Goal: Check status

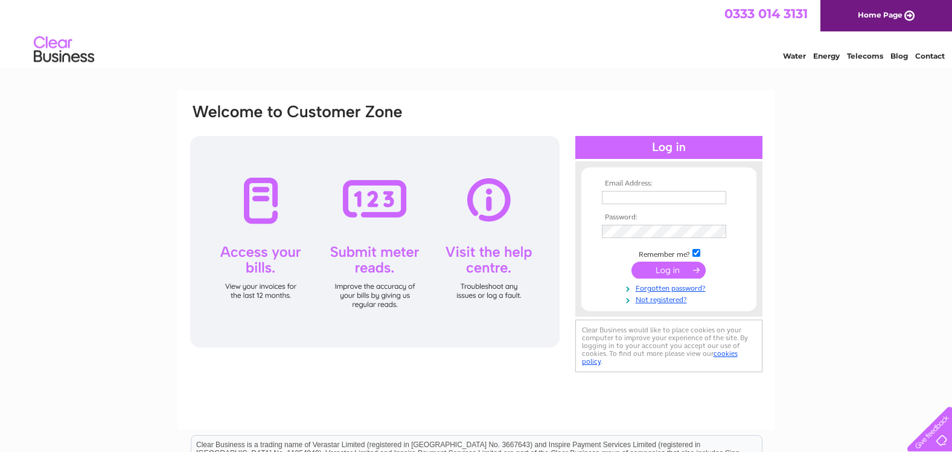
type input "Lisa.barnett@chesterfield.gov.uk"
click at [669, 267] on input "submit" at bounding box center [668, 269] width 74 height 17
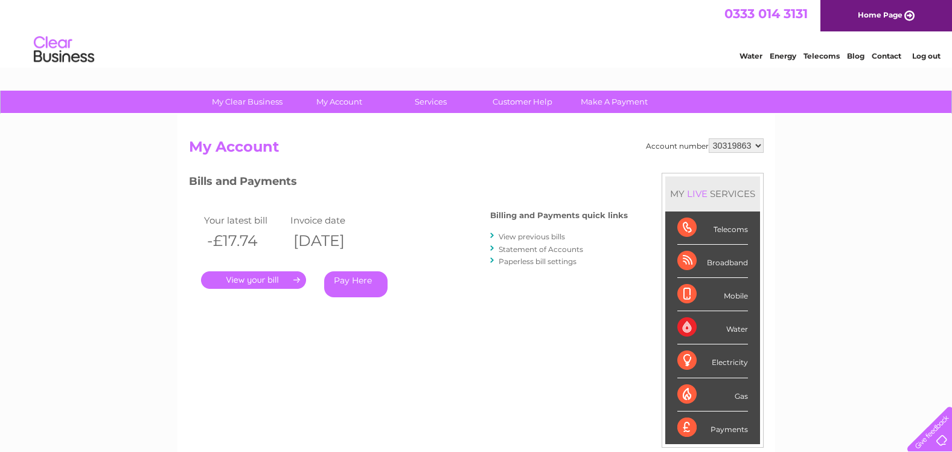
click at [525, 235] on link "View previous bills" at bounding box center [532, 236] width 66 height 9
click at [490, 233] on div "Bills and Payments Billing and Payments quick links View previous bills Stateme…" at bounding box center [408, 244] width 439 height 142
